Goal: Information Seeking & Learning: Learn about a topic

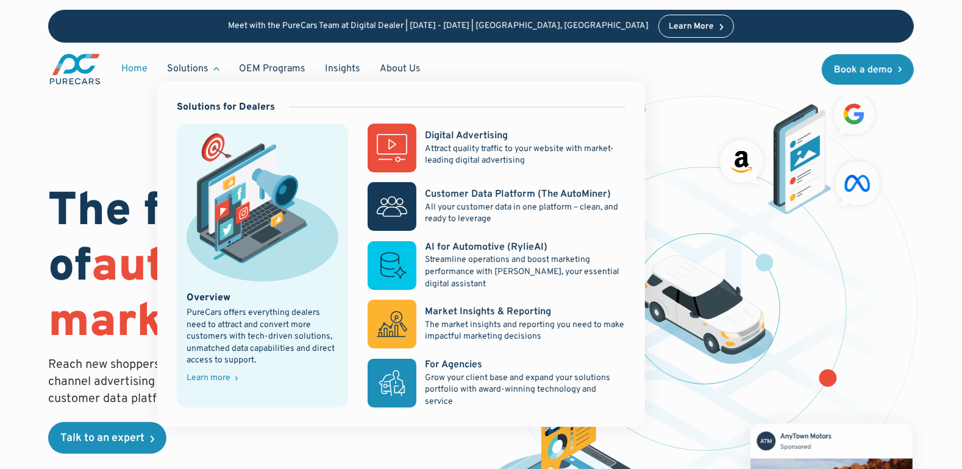
click at [178, 65] on div "Solutions" at bounding box center [187, 68] width 41 height 13
click at [429, 138] on div "Digital Advertising" at bounding box center [466, 135] width 83 height 13
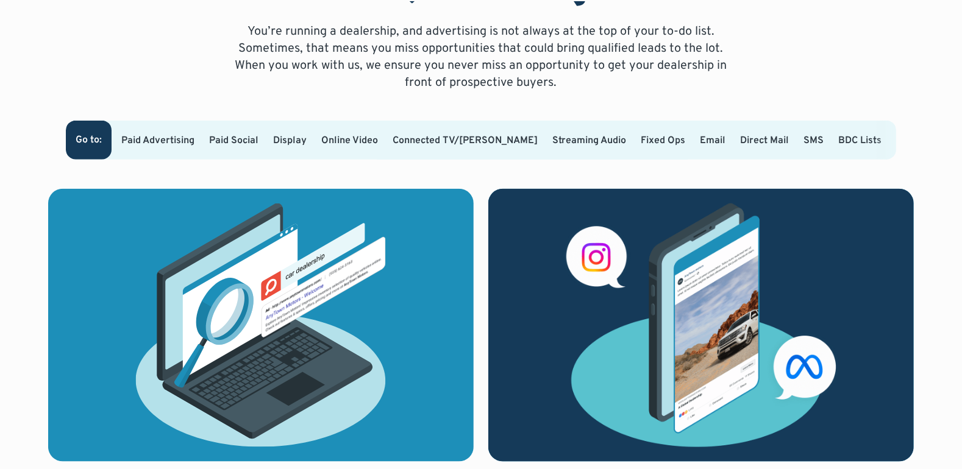
scroll to position [823, 0]
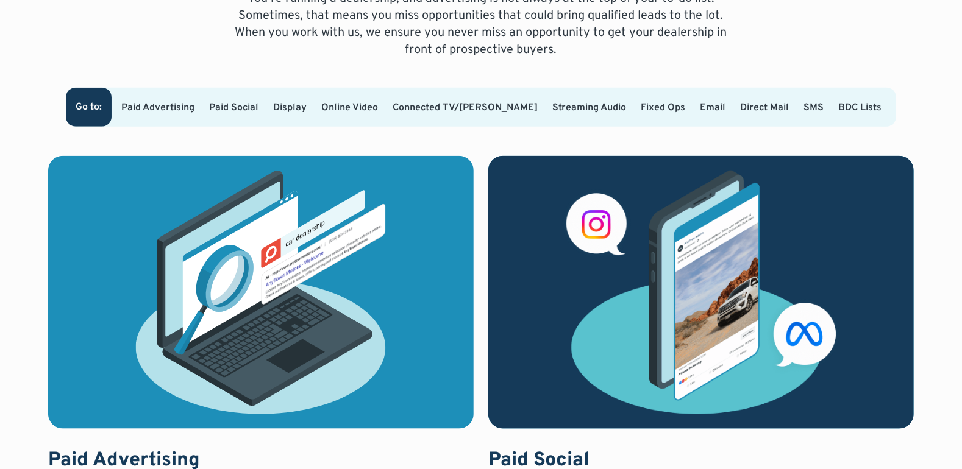
click at [154, 102] on link "Paid Advertising" at bounding box center [157, 108] width 73 height 12
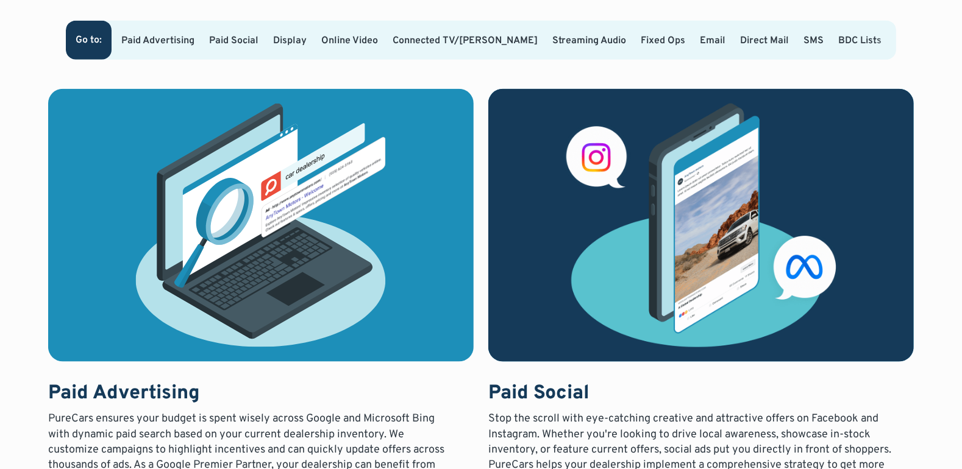
scroll to position [891, 0]
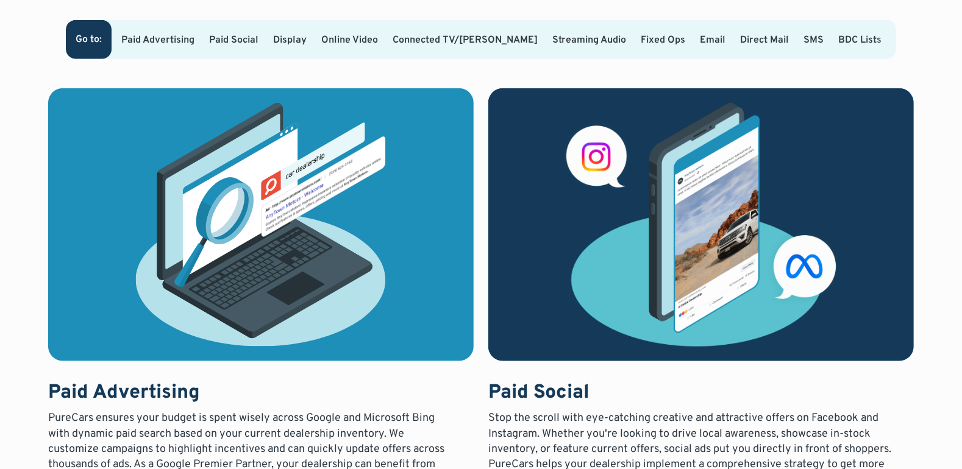
click at [877, 59] on div at bounding box center [887, 39] width 20 height 39
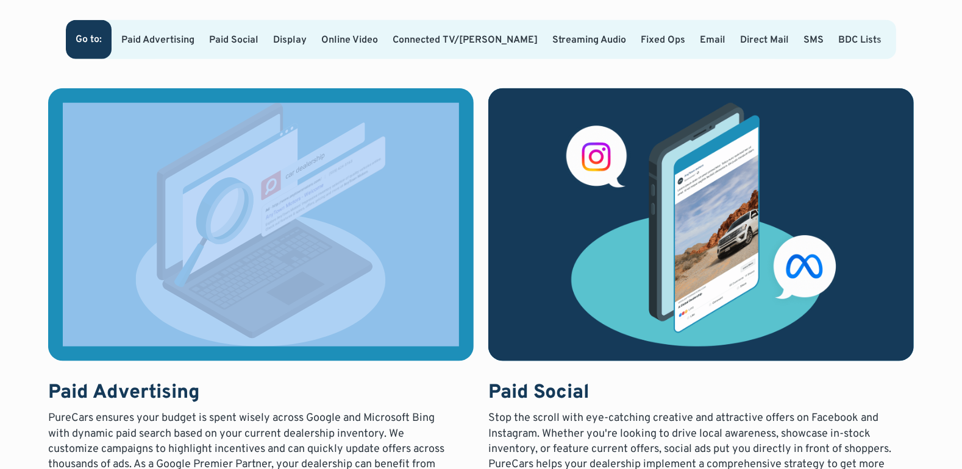
click at [877, 59] on div at bounding box center [887, 39] width 20 height 39
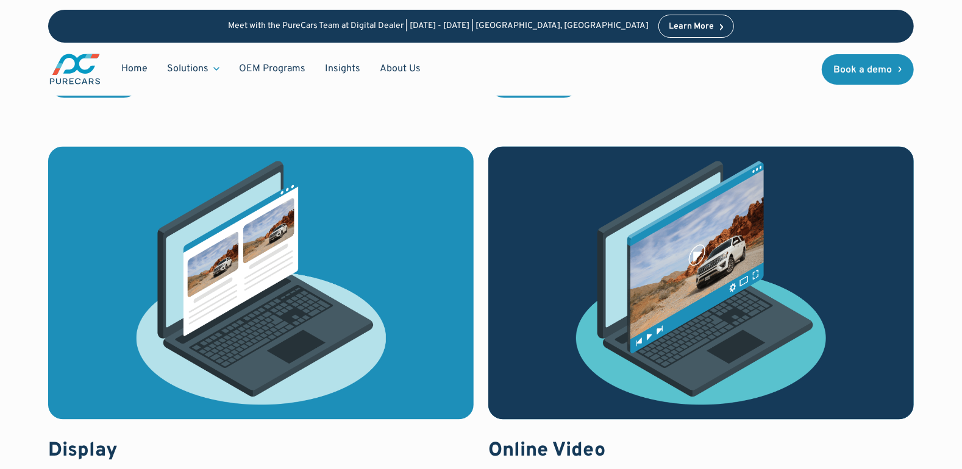
scroll to position [1165, 0]
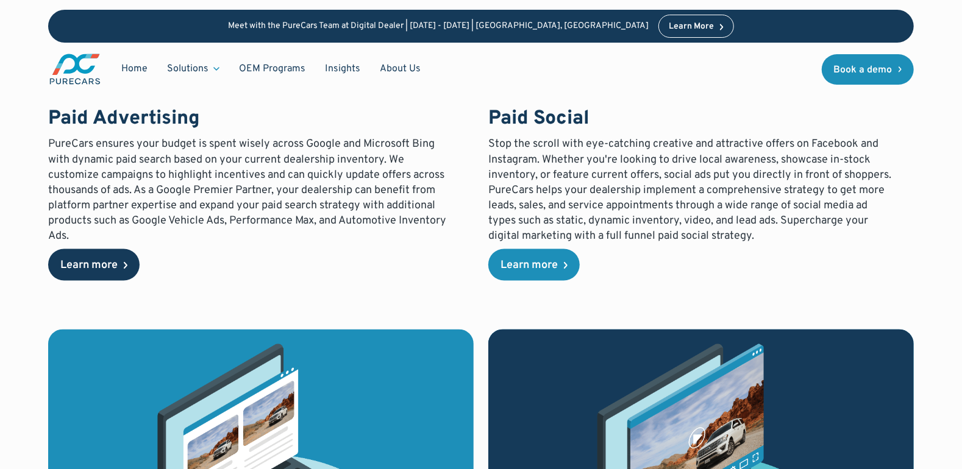
click at [101, 271] on div "Learn more" at bounding box center [88, 265] width 57 height 11
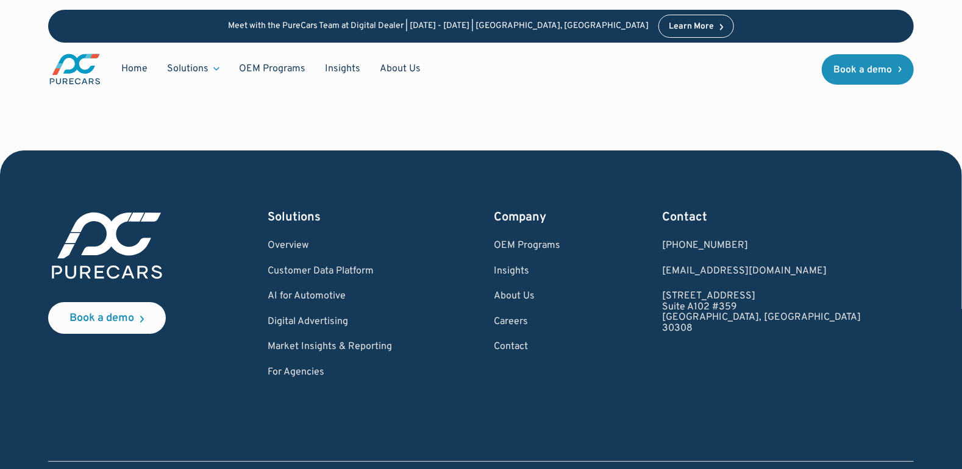
scroll to position [2803, 0]
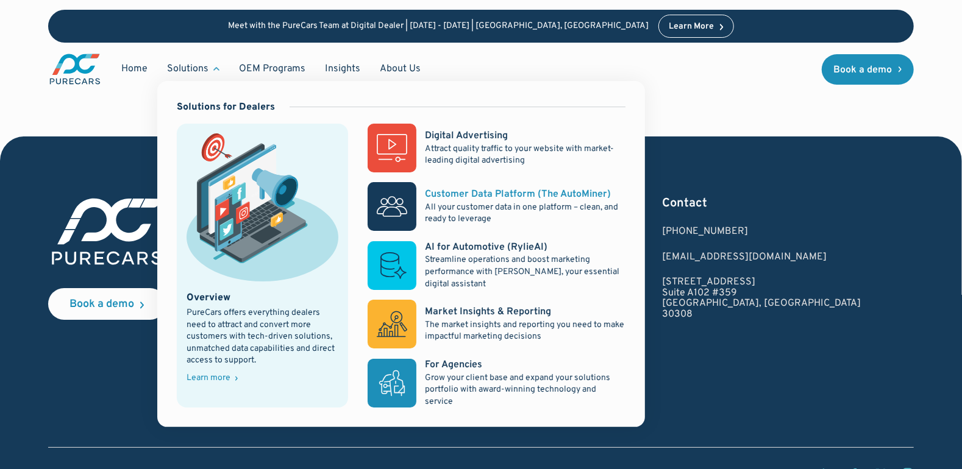
click at [465, 203] on p "All your customer data in one platform – clean, and ready to leverage" at bounding box center [525, 214] width 200 height 24
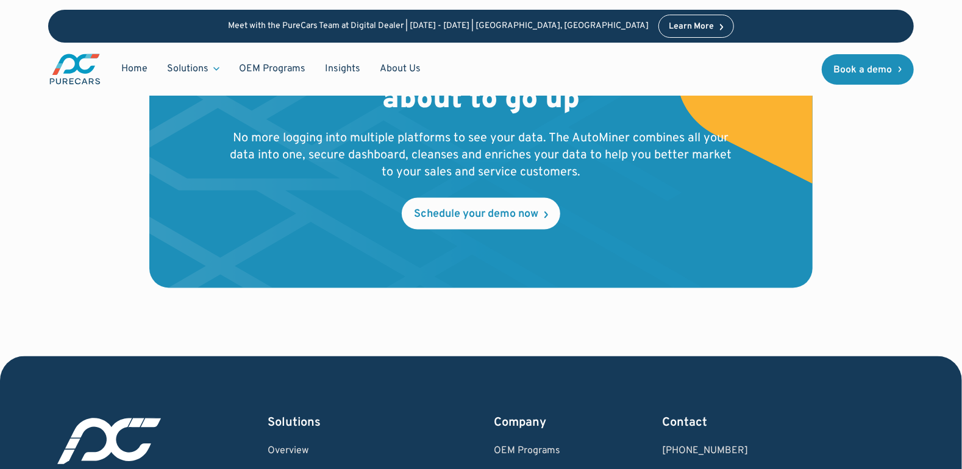
scroll to position [4270, 0]
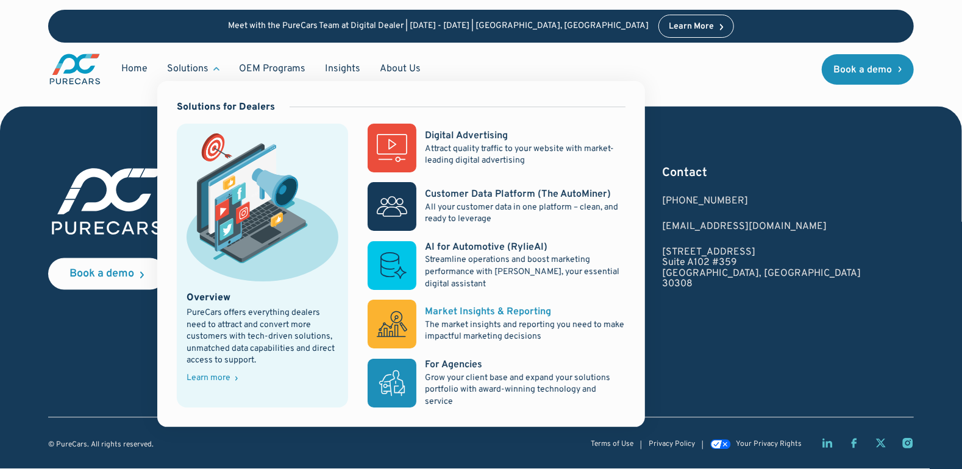
click at [457, 329] on p "The market insights and reporting you need to make impactful marketing decisions" at bounding box center [525, 331] width 200 height 24
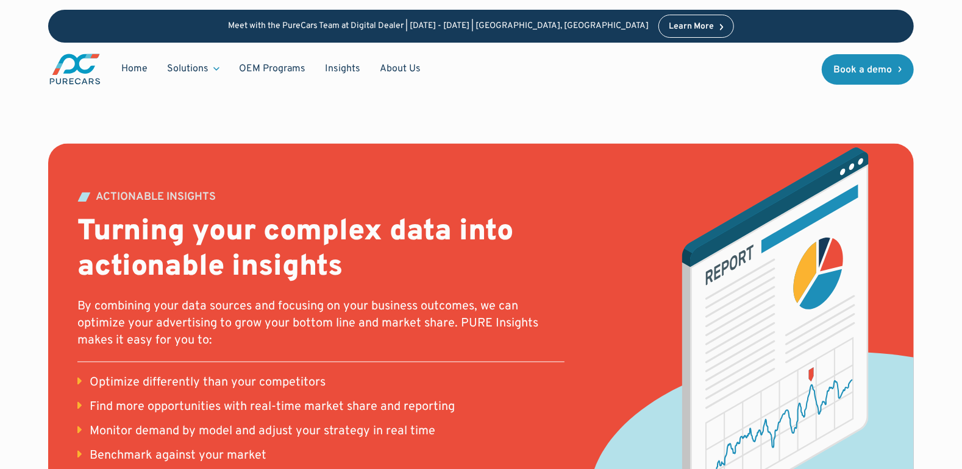
scroll to position [1271, 0]
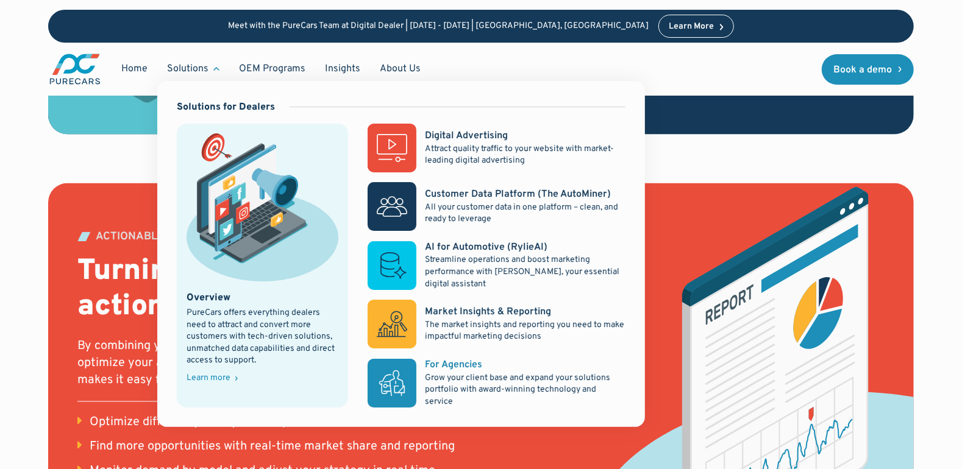
click at [458, 373] on p "Grow your client base and expand your solutions portfolio with award-winning te…" at bounding box center [525, 391] width 200 height 36
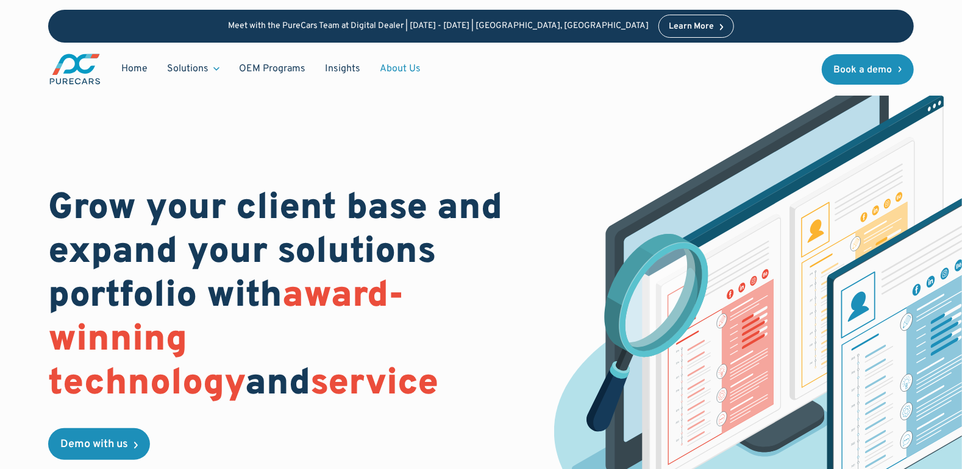
click at [405, 68] on link "About Us" at bounding box center [400, 68] width 60 height 23
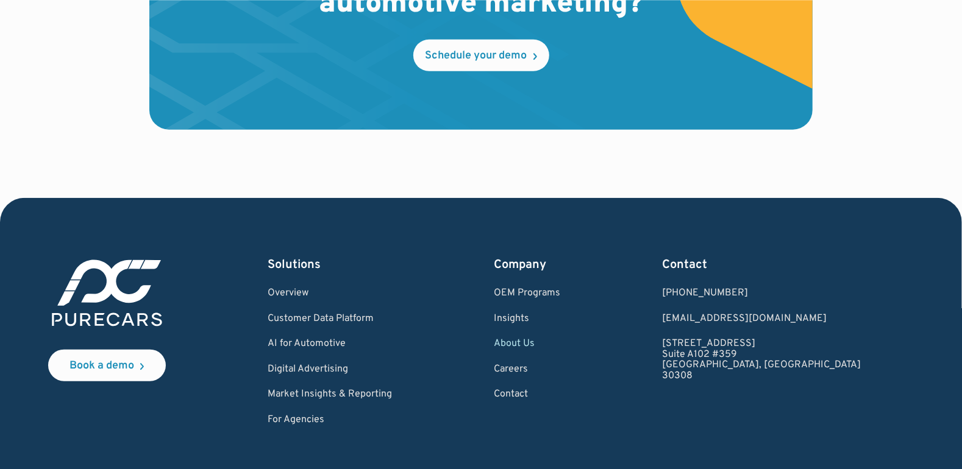
scroll to position [3656, 0]
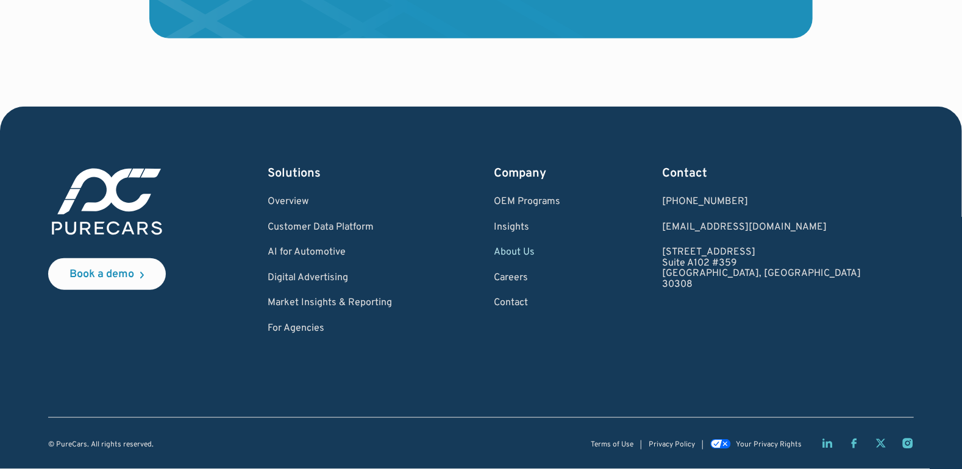
click at [294, 198] on div "Book a demo Solutions Overview Customer Data Platform AI for Automotive Digital…" at bounding box center [481, 249] width 866 height 169
click at [301, 199] on link "Overview" at bounding box center [330, 202] width 124 height 11
